Goal: Find contact information: Find contact information

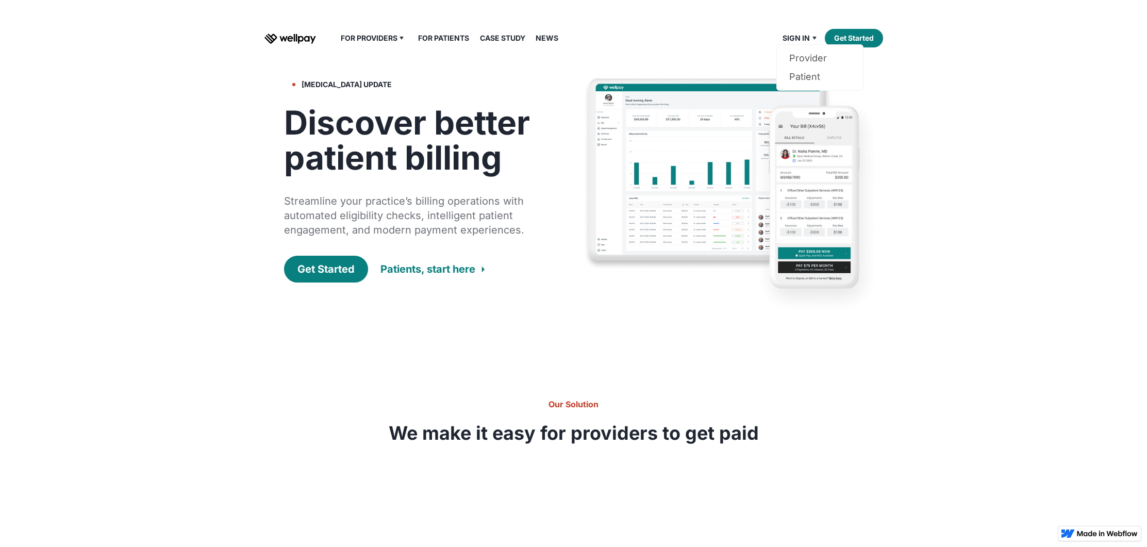
click at [806, 34] on div "Sign in" at bounding box center [795, 38] width 27 height 12
click at [358, 76] on link "Pricing" at bounding box center [377, 77] width 61 height 19
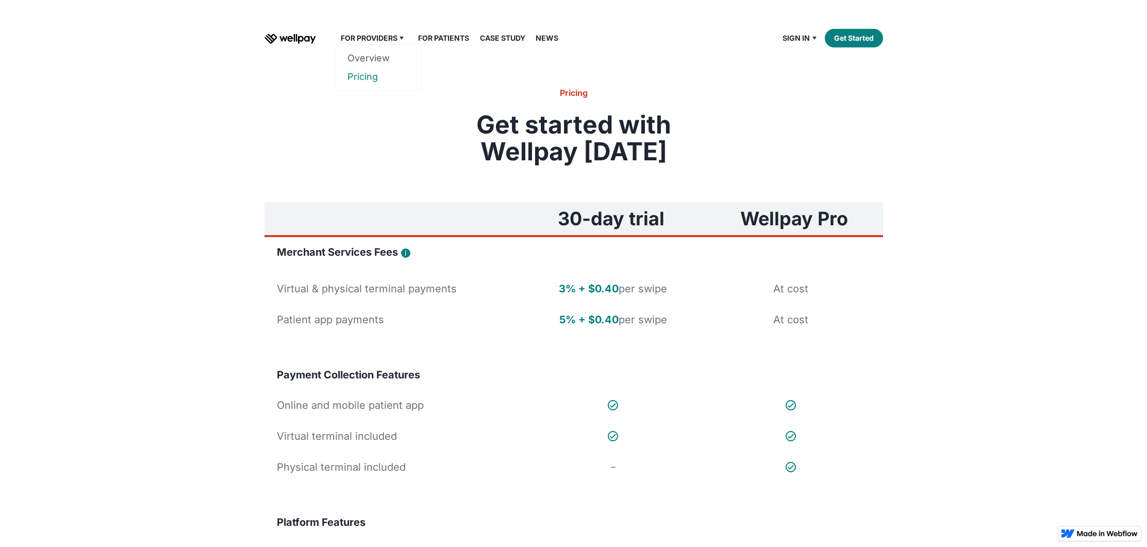
click at [364, 75] on link "Pricing" at bounding box center [377, 77] width 61 height 19
click at [369, 59] on link "Overview" at bounding box center [377, 58] width 61 height 19
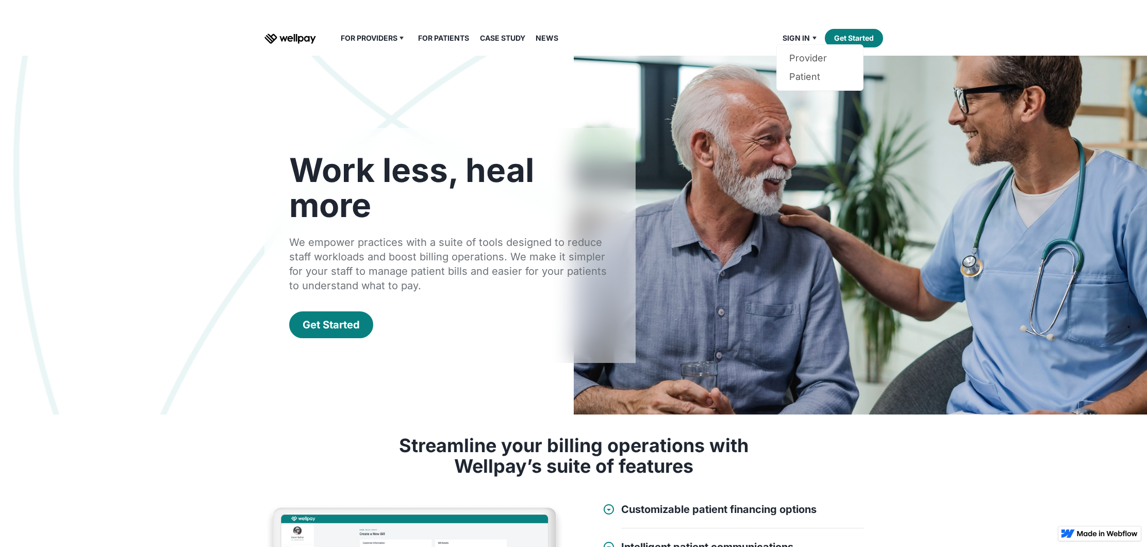
click at [798, 33] on div "Sign in" at bounding box center [795, 38] width 27 height 12
click at [797, 47] on div "For Providers Overview Pricing For Patients Our Guarantee Case Study News Sign …" at bounding box center [573, 38] width 619 height 35
click at [802, 40] on div "Sign in" at bounding box center [795, 38] width 27 height 12
click at [802, 39] on div "Sign in" at bounding box center [795, 38] width 27 height 12
click at [809, 61] on link "Provider" at bounding box center [819, 58] width 61 height 19
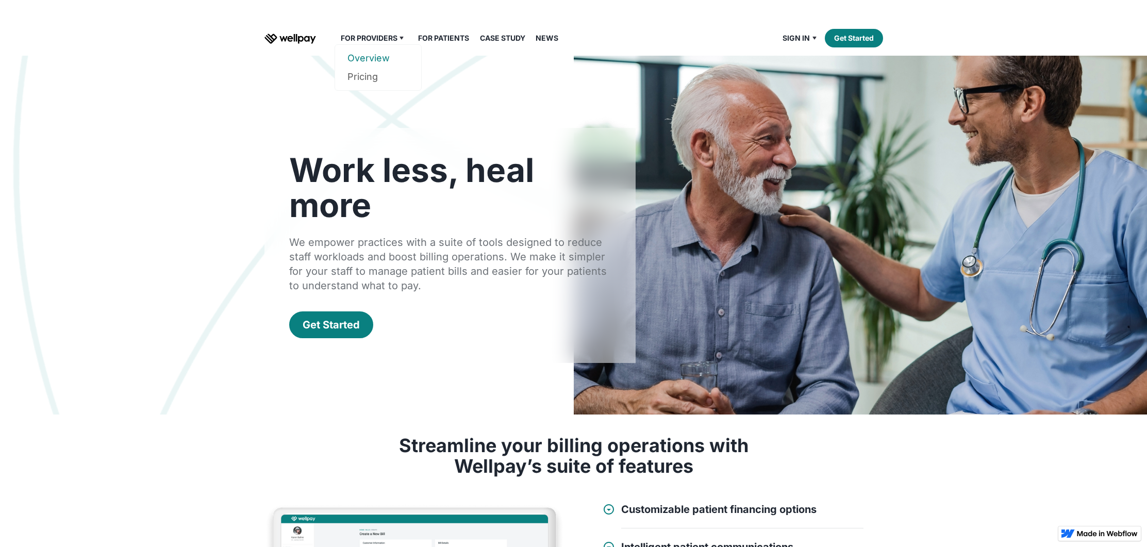
click at [362, 56] on link "Overview" at bounding box center [377, 58] width 61 height 19
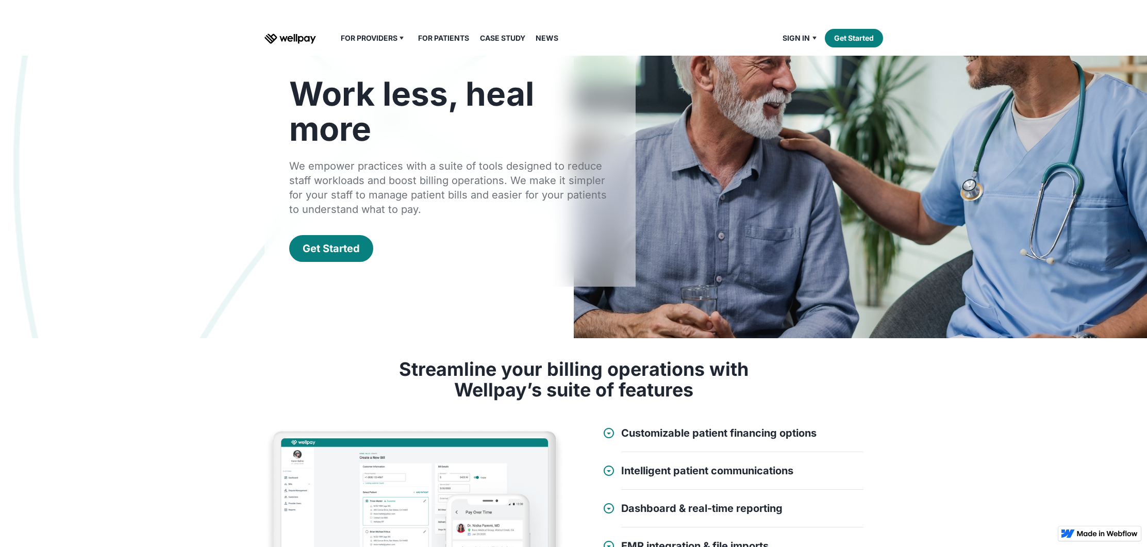
scroll to position [82, 0]
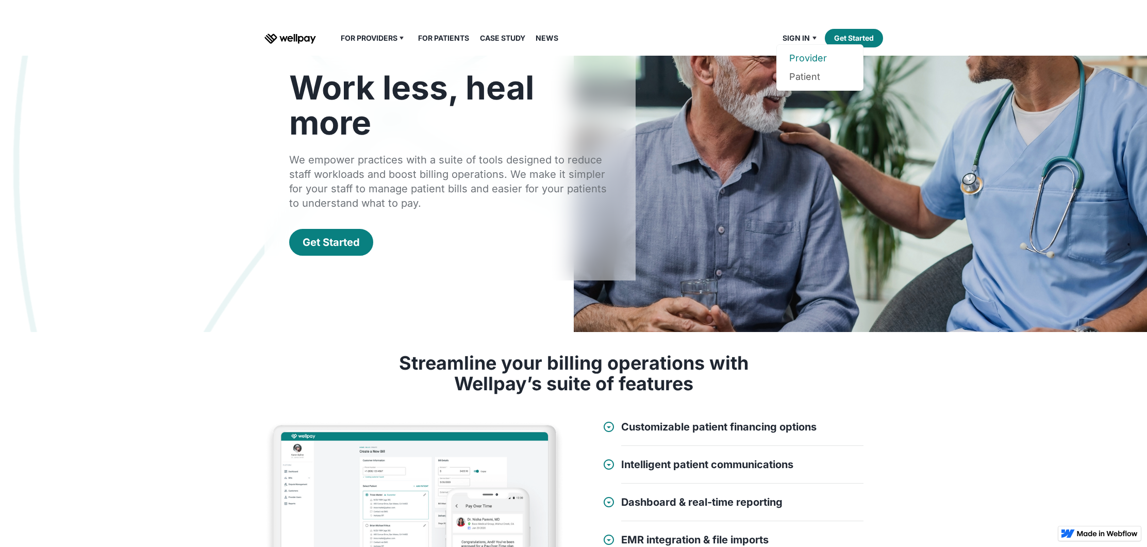
click at [804, 56] on link "Provider" at bounding box center [819, 58] width 61 height 19
click at [352, 247] on div "Get Started" at bounding box center [331, 242] width 57 height 14
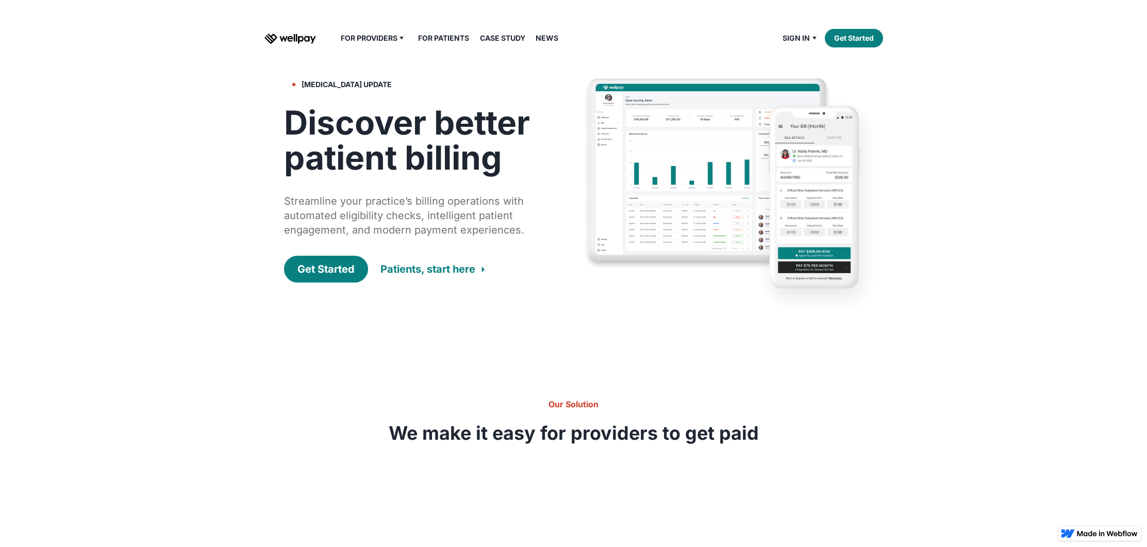
click at [425, 270] on div "Patients, start here" at bounding box center [427, 269] width 95 height 14
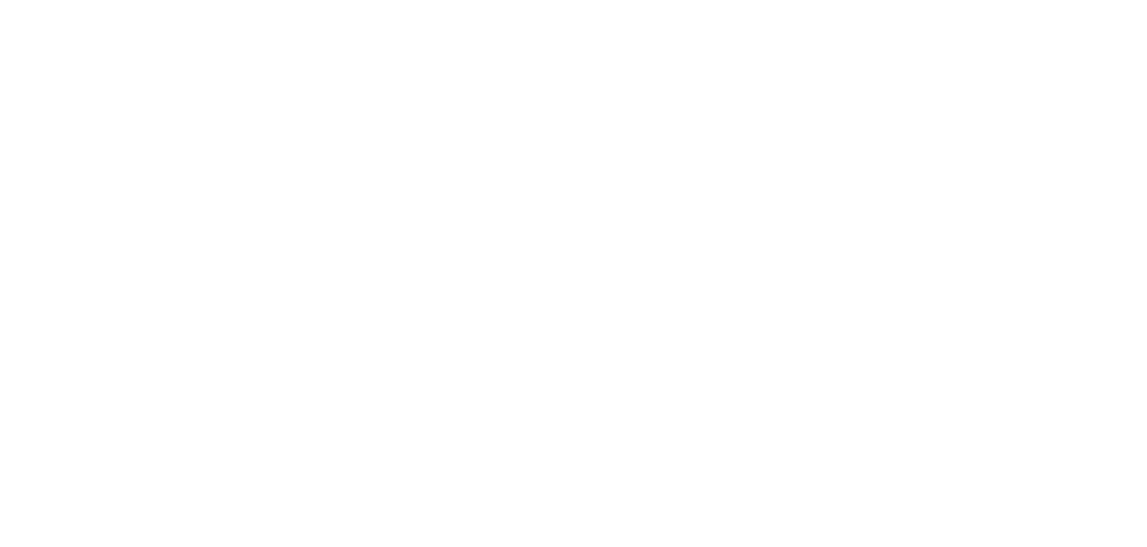
click at [0, 0] on html at bounding box center [0, 0] width 0 height 0
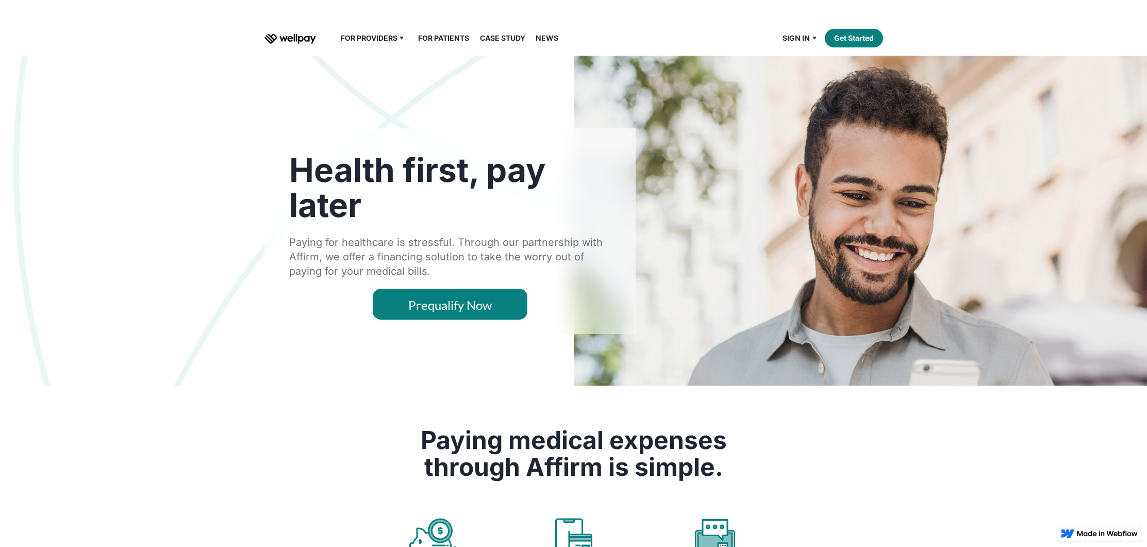
click at [291, 37] on img "home" at bounding box center [290, 39] width 52 height 10
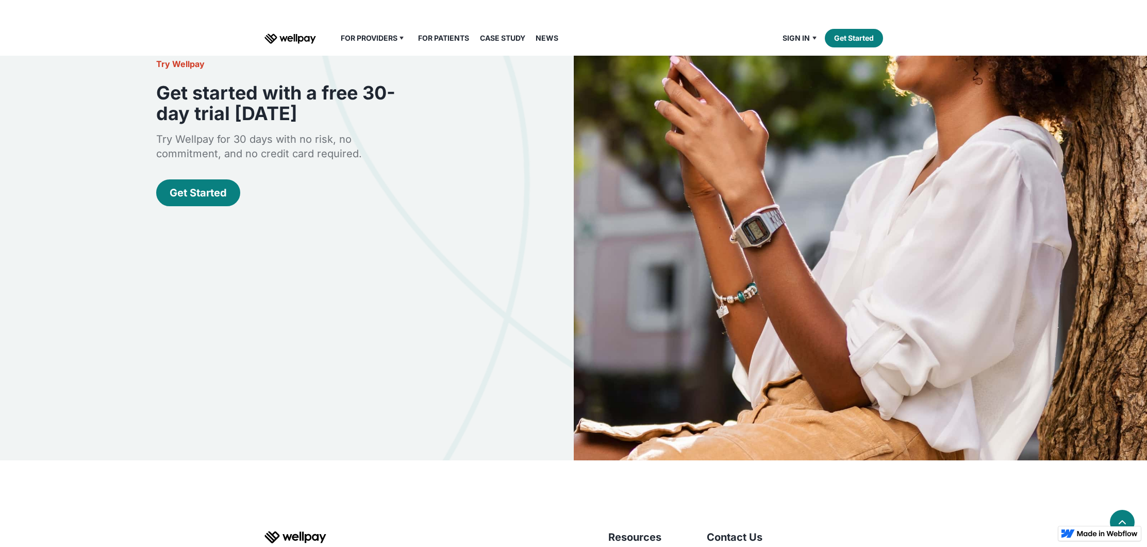
scroll to position [3392, 0]
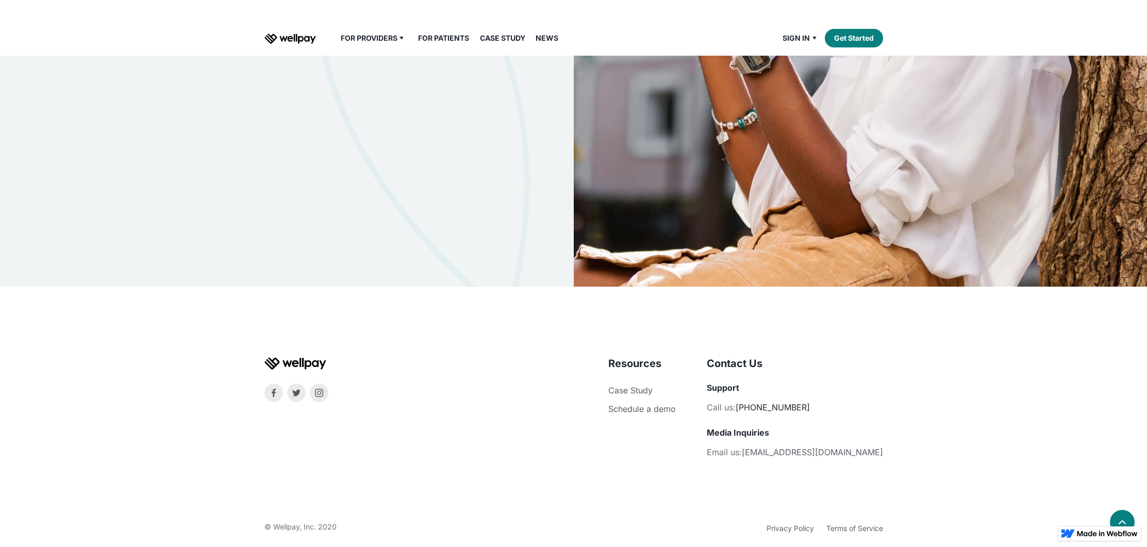
click at [808, 402] on link "[PHONE_NUMBER]" at bounding box center [773, 407] width 74 height 10
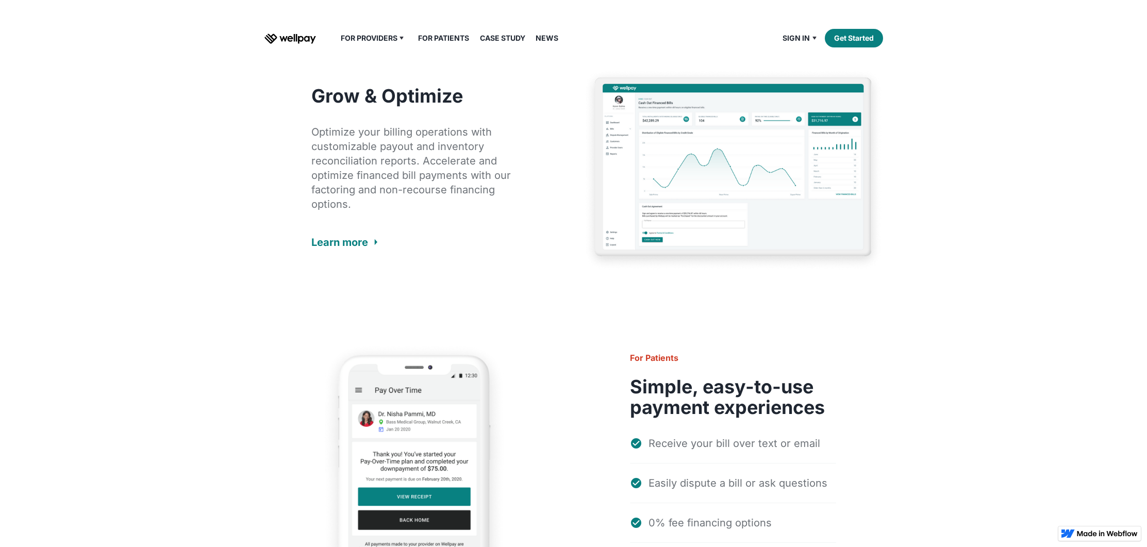
scroll to position [1581, 0]
